Goal: Information Seeking & Learning: Understand process/instructions

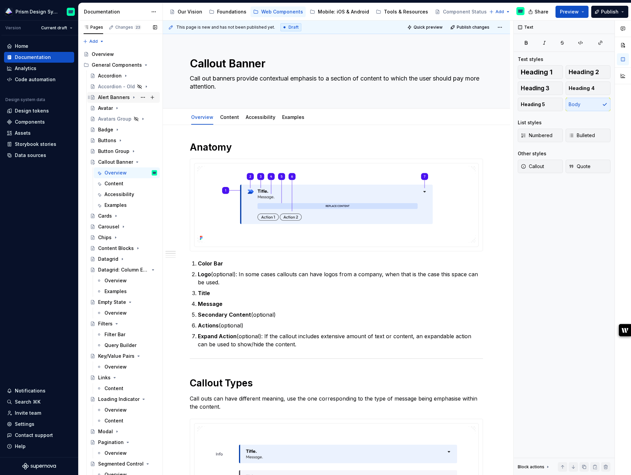
click at [133, 97] on icon "Page tree" at bounding box center [133, 98] width 1 height 2
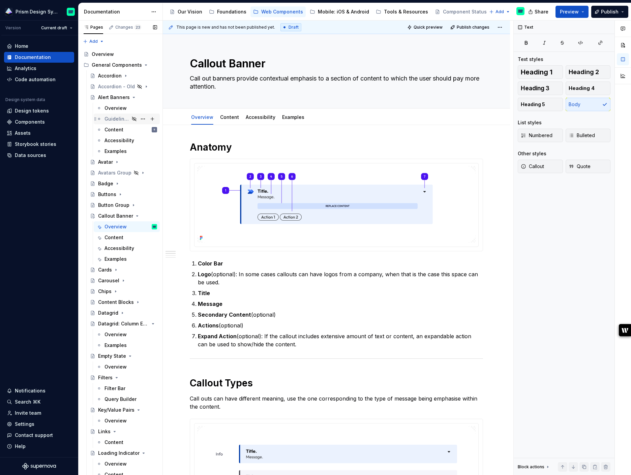
click at [114, 118] on div "Guidelines" at bounding box center [116, 119] width 25 height 7
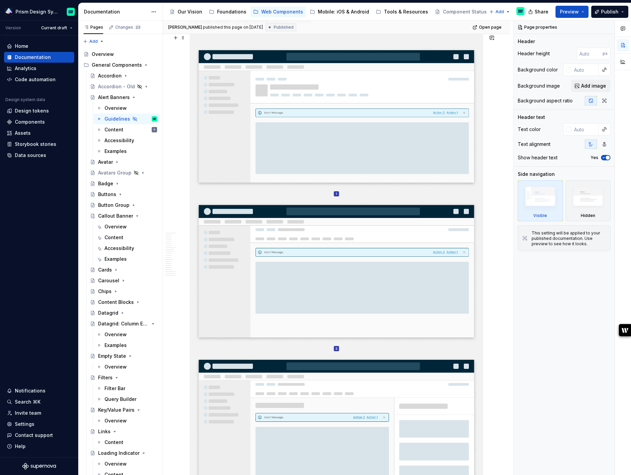
scroll to position [1296, 0]
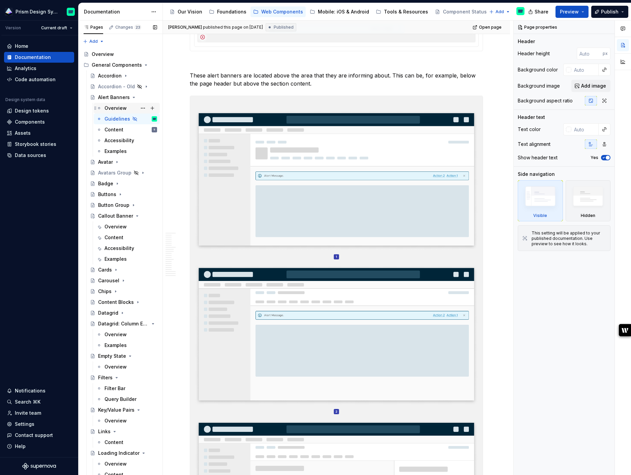
click at [116, 109] on div "Overview" at bounding box center [115, 108] width 22 height 7
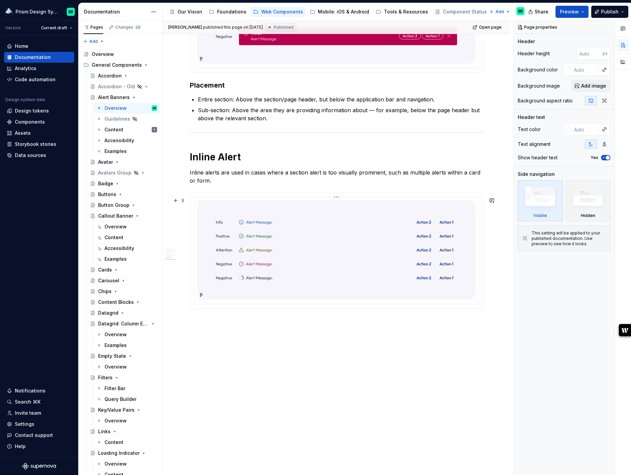
scroll to position [807, 0]
click at [117, 120] on div "Guidelines" at bounding box center [116, 119] width 25 height 7
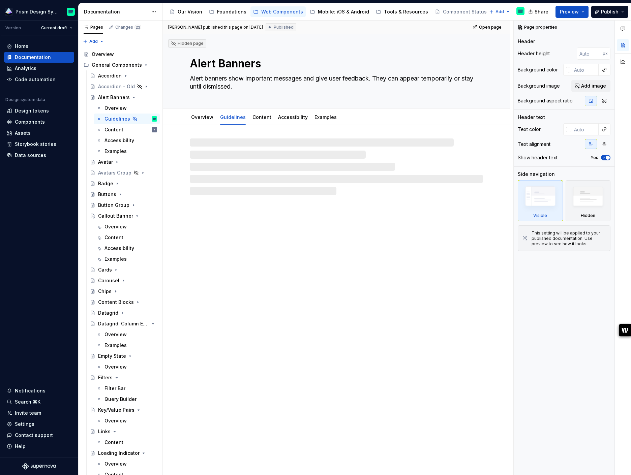
type textarea "*"
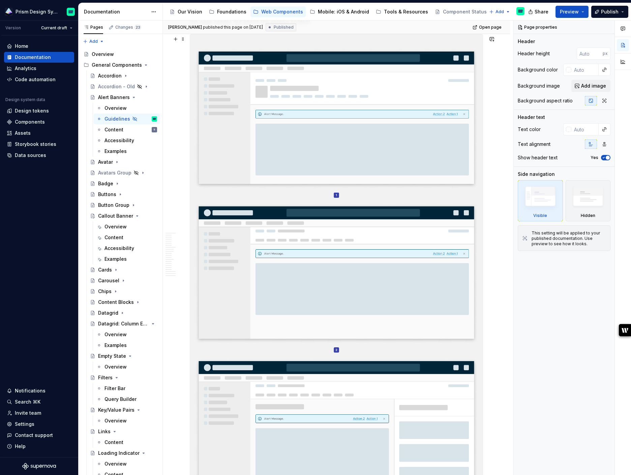
scroll to position [1360, 0]
